Goal: Task Accomplishment & Management: Complete application form

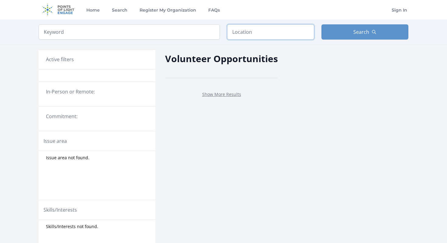
click at [249, 37] on input "text" at bounding box center [270, 31] width 87 height 15
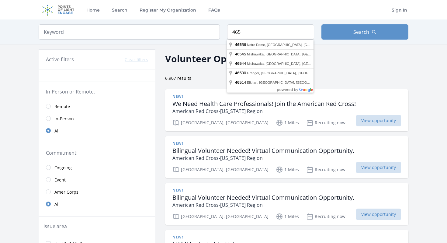
type input "Mishawaka, IN 46545, [GEOGRAPHIC_DATA]"
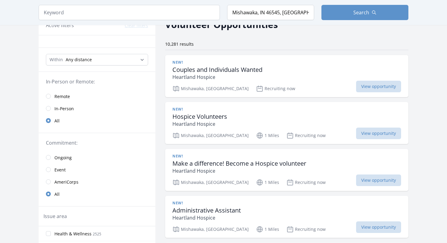
scroll to position [39, 0]
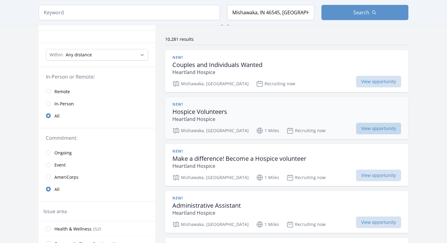
click at [356, 128] on span "View opportunity" at bounding box center [378, 129] width 45 height 12
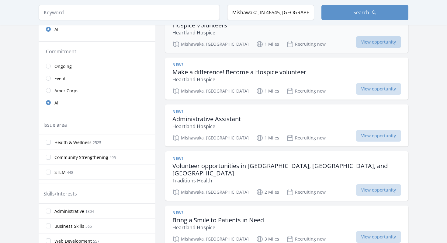
scroll to position [134, 0]
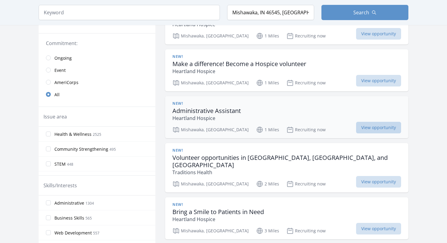
click at [356, 130] on span "View opportunity" at bounding box center [378, 128] width 45 height 12
click at [221, 109] on h3 "Administrative Assistant" at bounding box center [207, 110] width 68 height 7
click at [356, 129] on span "View opportunity" at bounding box center [378, 128] width 45 height 12
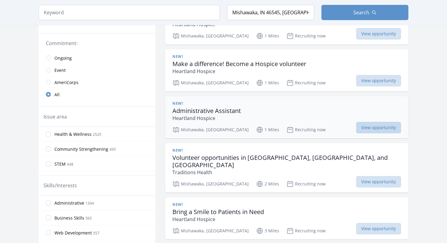
click at [356, 129] on span "View opportunity" at bounding box center [378, 128] width 45 height 12
click at [222, 110] on h3 "Administrative Assistant" at bounding box center [207, 110] width 68 height 7
click at [175, 102] on span "New!" at bounding box center [178, 103] width 10 height 5
click at [181, 110] on h3 "Administrative Assistant" at bounding box center [207, 110] width 68 height 7
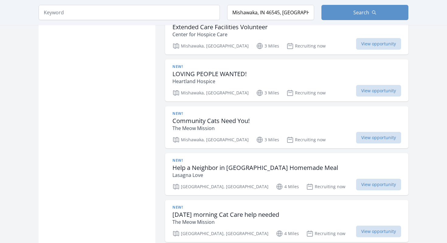
scroll to position [553, 0]
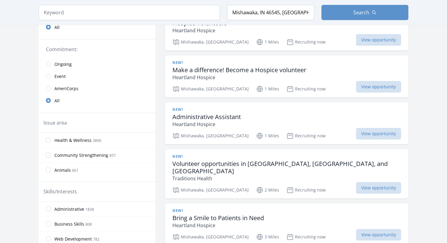
scroll to position [131, 0]
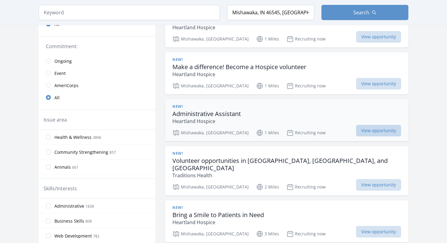
click at [356, 131] on span "View opportunity" at bounding box center [378, 131] width 45 height 12
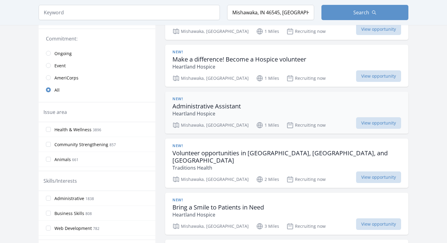
scroll to position [138, 0]
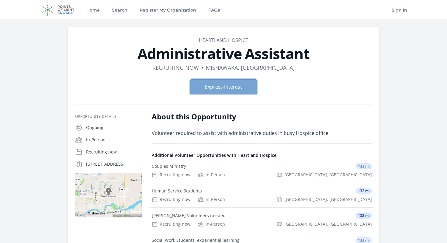
click at [220, 82] on button "Express Interest" at bounding box center [223, 86] width 67 height 15
